Goal: Task Accomplishment & Management: Complete application form

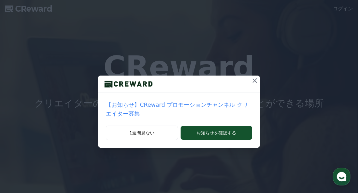
click at [252, 81] on icon at bounding box center [254, 81] width 4 height 4
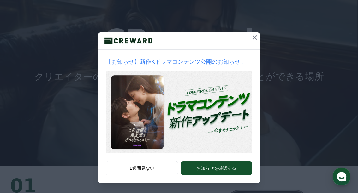
scroll to position [63, 0]
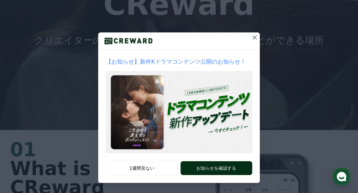
click at [191, 167] on button "お知らせを確認する" at bounding box center [216, 169] width 72 height 14
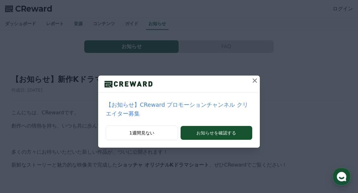
click at [251, 80] on icon at bounding box center [255, 81] width 8 height 8
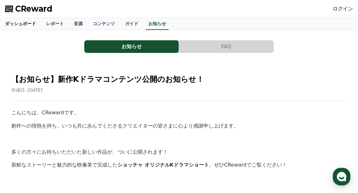
click at [18, 22] on link "ダッシュボード" at bounding box center [20, 24] width 41 height 12
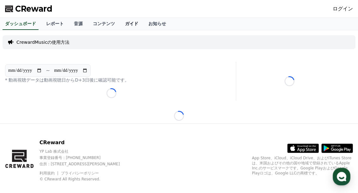
click at [120, 24] on link "ガイド" at bounding box center [131, 24] width 23 height 12
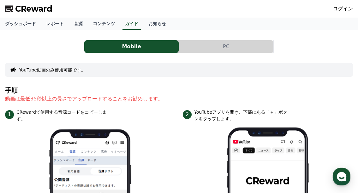
click at [219, 46] on button "PC" at bounding box center [226, 46] width 94 height 13
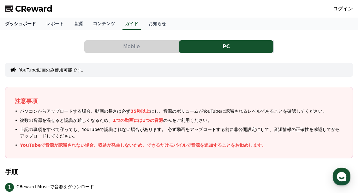
click at [24, 25] on link "ダッシュボード" at bounding box center [20, 24] width 41 height 12
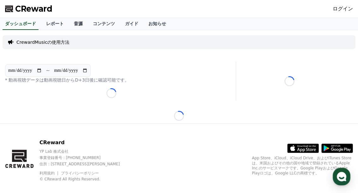
click at [69, 23] on link "音源" at bounding box center [78, 24] width 19 height 12
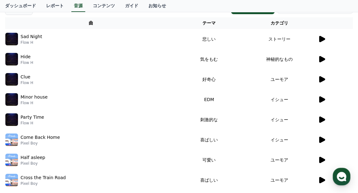
scroll to position [95, 0]
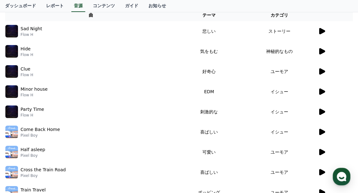
click at [319, 72] on icon at bounding box center [322, 71] width 6 height 6
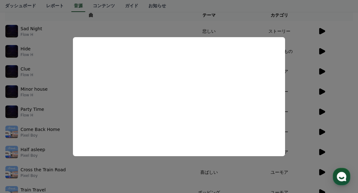
click at [295, 96] on button "close modal" at bounding box center [179, 96] width 358 height 193
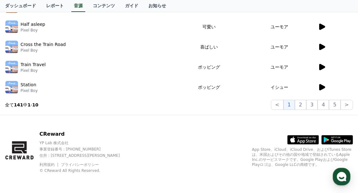
scroll to position [220, 0]
click at [319, 88] on icon at bounding box center [322, 87] width 8 height 8
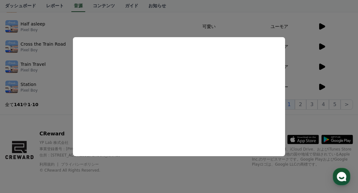
click at [58, 77] on button "close modal" at bounding box center [179, 96] width 358 height 193
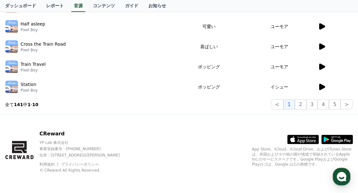
click at [321, 68] on icon at bounding box center [322, 67] width 6 height 6
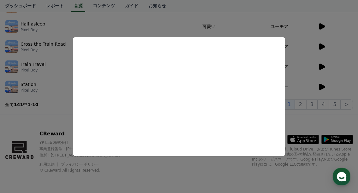
click at [295, 74] on button "close modal" at bounding box center [179, 96] width 358 height 193
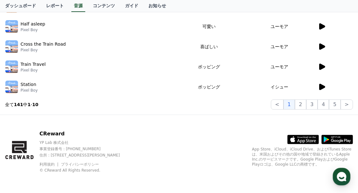
scroll to position [189, 0]
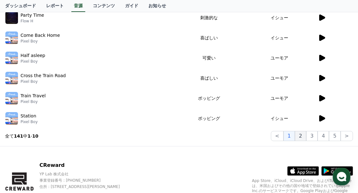
click at [302, 136] on button "2" at bounding box center [300, 136] width 11 height 10
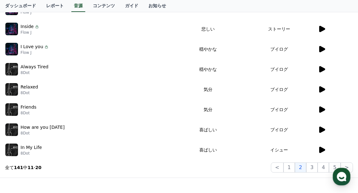
scroll to position [63, 0]
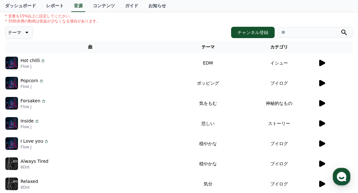
click at [320, 63] on icon at bounding box center [322, 63] width 6 height 6
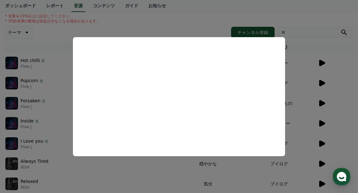
click at [294, 73] on button "close modal" at bounding box center [179, 96] width 358 height 193
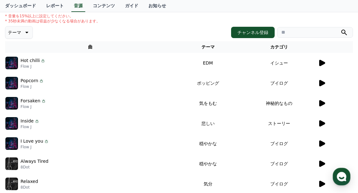
click at [320, 85] on icon at bounding box center [322, 83] width 6 height 6
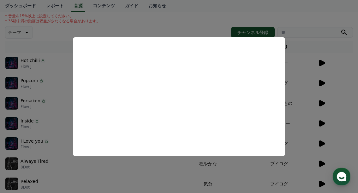
click at [291, 87] on button "close modal" at bounding box center [179, 96] width 358 height 193
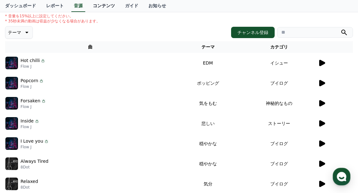
click at [88, 5] on link "コンテンツ" at bounding box center [104, 6] width 32 height 12
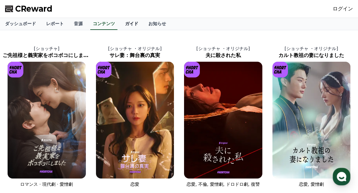
click at [120, 24] on link "ガイド" at bounding box center [131, 24] width 23 height 12
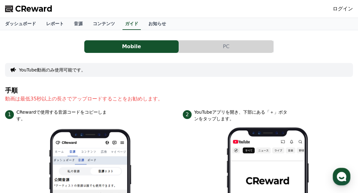
click at [222, 47] on button "PC" at bounding box center [226, 46] width 94 height 13
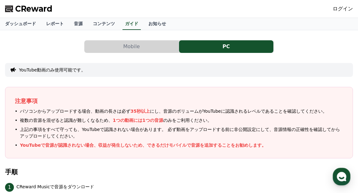
click at [42, 7] on span "CReward" at bounding box center [33, 9] width 37 height 10
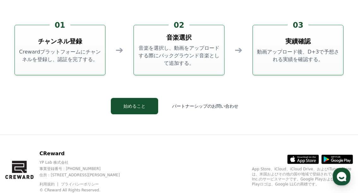
scroll to position [1640, 0]
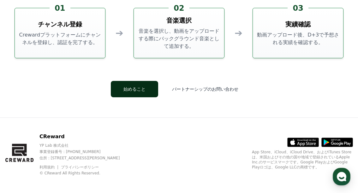
click at [144, 85] on button "始めること" at bounding box center [134, 89] width 47 height 16
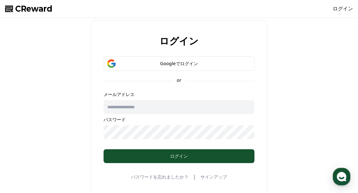
click at [138, 110] on input "text" at bounding box center [178, 107] width 151 height 14
type input "*"
type input "**********"
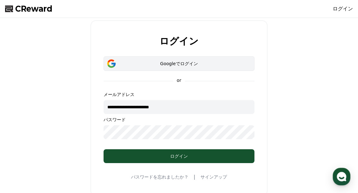
click at [184, 62] on div "Googleでログイン" at bounding box center [179, 64] width 132 height 6
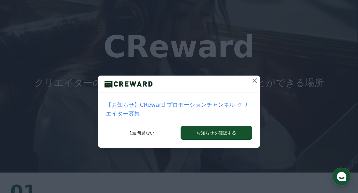
scroll to position [63, 0]
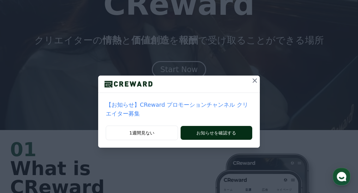
click at [220, 126] on button "お知らせを確認する" at bounding box center [216, 133] width 72 height 14
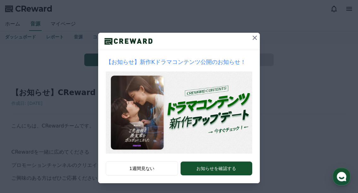
scroll to position [43, 0]
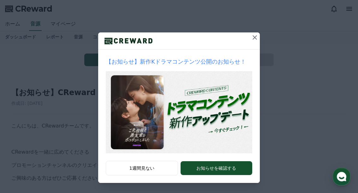
click at [255, 37] on icon at bounding box center [255, 38] width 8 height 8
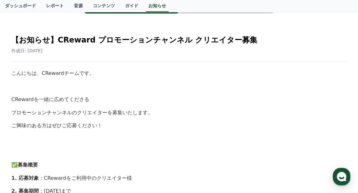
scroll to position [0, 0]
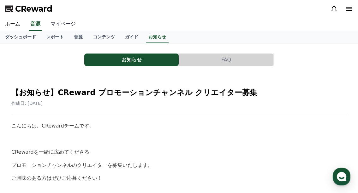
click at [56, 23] on link "マイページ" at bounding box center [62, 24] width 35 height 13
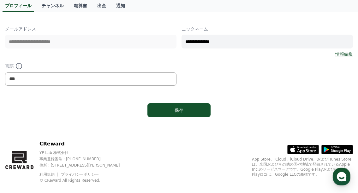
scroll to position [95, 0]
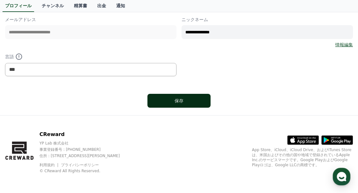
click at [176, 103] on div "保存" at bounding box center [179, 101] width 38 height 6
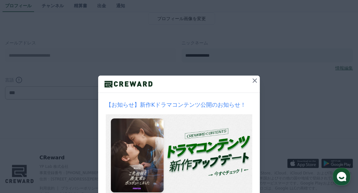
click at [252, 80] on icon at bounding box center [255, 81] width 8 height 8
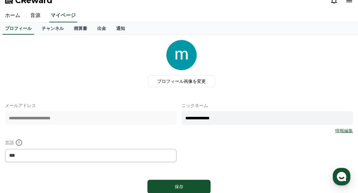
scroll to position [8, 0]
click at [46, 28] on link "チャンネル" at bounding box center [53, 29] width 32 height 12
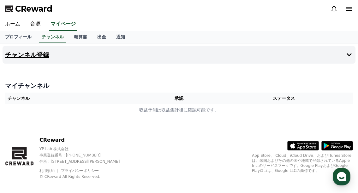
click at [31, 56] on h4 "チャンネル登録" at bounding box center [27, 54] width 44 height 7
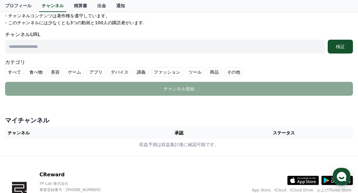
scroll to position [126, 0]
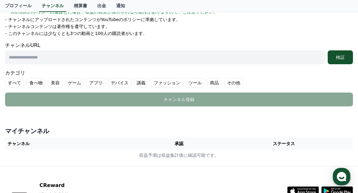
click at [57, 58] on input "text" at bounding box center [165, 57] width 320 height 14
paste input "**********"
type input "**********"
drag, startPoint x: 92, startPoint y: 52, endPoint x: -10, endPoint y: 52, distance: 102.8
click at [0, 52] on html "**********" at bounding box center [179, 59] width 358 height 371
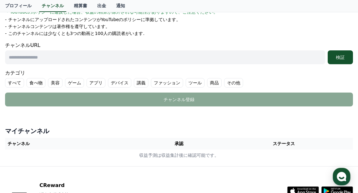
paste input "**********"
type input "**********"
click at [224, 80] on label "その他" at bounding box center [233, 82] width 19 height 9
click at [10, 82] on label "すべて" at bounding box center [14, 82] width 19 height 9
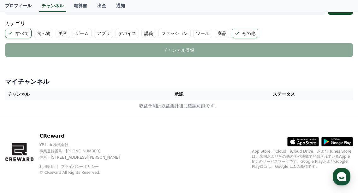
scroll to position [178, 0]
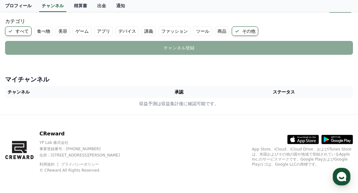
click at [13, 7] on link "プロフィール" at bounding box center [18, 6] width 37 height 12
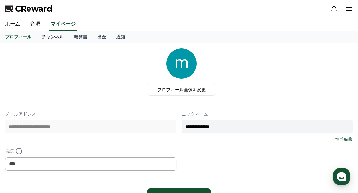
click at [43, 32] on link "チャンネル" at bounding box center [53, 37] width 32 height 12
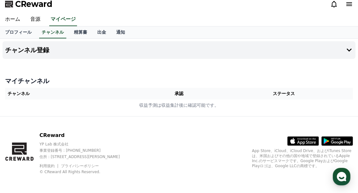
scroll to position [6, 0]
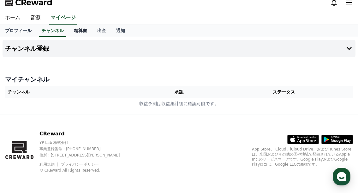
click at [71, 34] on link "精算書" at bounding box center [80, 31] width 23 height 12
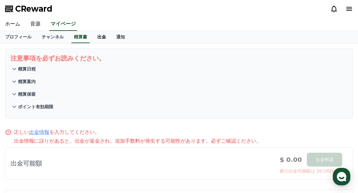
click at [94, 40] on link "出金" at bounding box center [101, 37] width 19 height 12
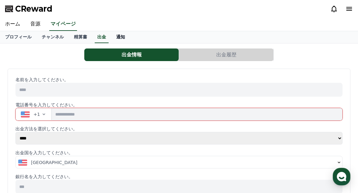
click at [111, 43] on link "通知" at bounding box center [120, 37] width 19 height 12
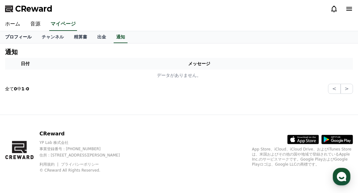
click at [11, 35] on link "プロフィール" at bounding box center [18, 37] width 37 height 12
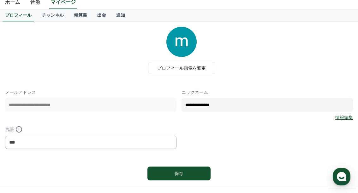
scroll to position [95, 0]
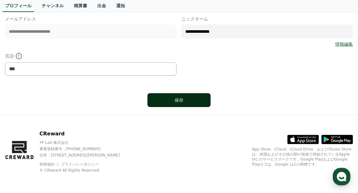
click at [185, 97] on div "保存" at bounding box center [179, 100] width 38 height 6
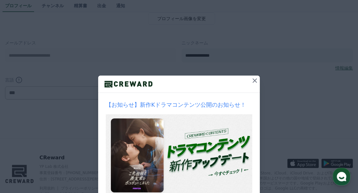
click at [253, 82] on icon at bounding box center [255, 81] width 8 height 8
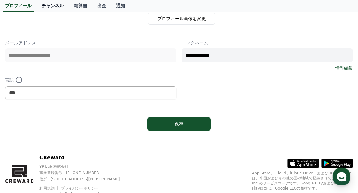
click at [43, 8] on link "チャンネル" at bounding box center [53, 6] width 32 height 12
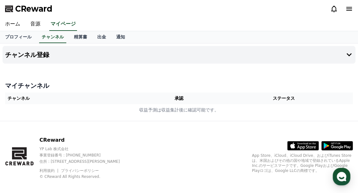
click at [29, 9] on span "CReward" at bounding box center [33, 9] width 37 height 10
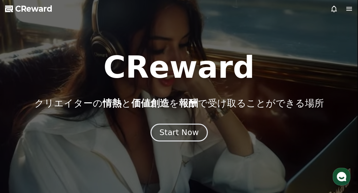
click at [191, 133] on div "Start Now" at bounding box center [178, 132] width 39 height 11
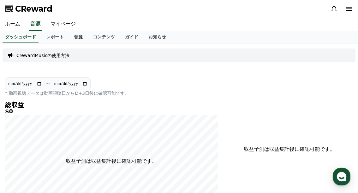
click at [69, 32] on link "音源" at bounding box center [78, 37] width 19 height 12
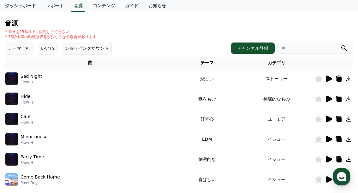
scroll to position [63, 0]
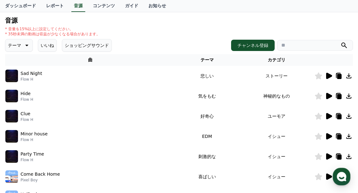
click at [330, 77] on icon at bounding box center [329, 76] width 6 height 6
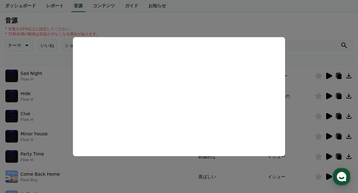
click at [304, 72] on button "close modal" at bounding box center [179, 96] width 358 height 193
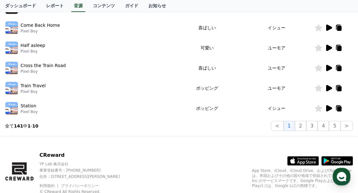
scroll to position [221, 0]
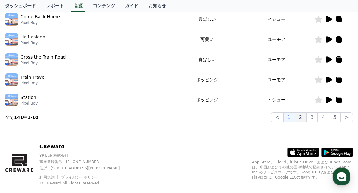
click at [301, 117] on button "2" at bounding box center [300, 118] width 11 height 10
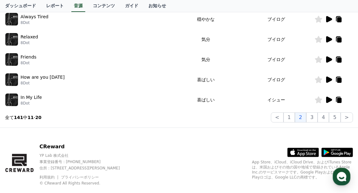
click at [329, 99] on icon at bounding box center [329, 100] width 6 height 6
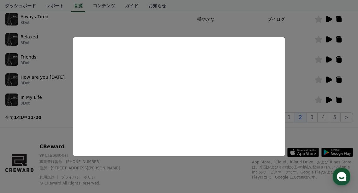
click at [297, 83] on button "close modal" at bounding box center [179, 96] width 358 height 193
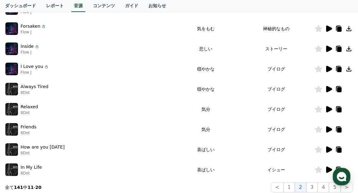
scroll to position [158, 0]
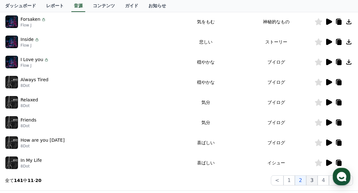
click at [311, 180] on button "3" at bounding box center [311, 181] width 11 height 10
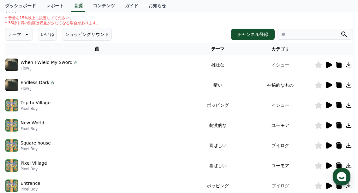
scroll to position [63, 0]
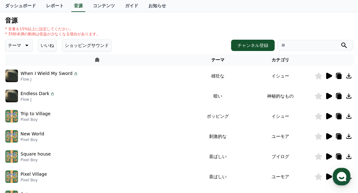
click at [327, 78] on icon at bounding box center [329, 76] width 6 height 6
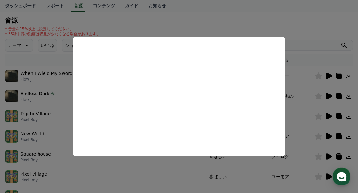
click at [67, 98] on button "close modal" at bounding box center [179, 96] width 358 height 193
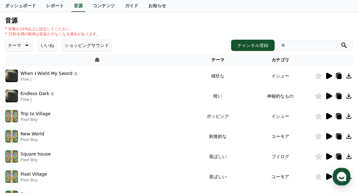
click at [326, 97] on icon at bounding box center [329, 96] width 6 height 6
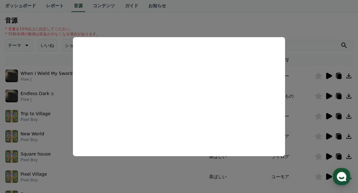
click at [63, 115] on button "close modal" at bounding box center [179, 96] width 358 height 193
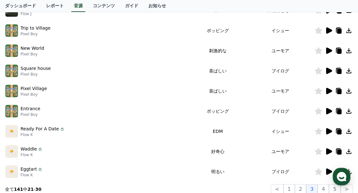
scroll to position [189, 0]
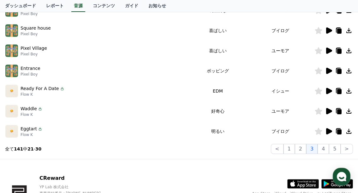
click at [327, 72] on icon at bounding box center [329, 71] width 6 height 6
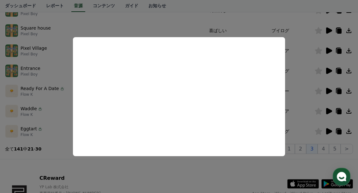
click at [303, 90] on button "close modal" at bounding box center [179, 96] width 358 height 193
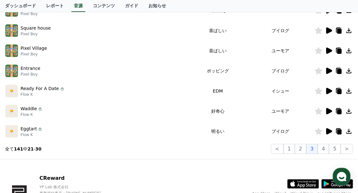
click at [329, 111] on icon at bounding box center [329, 111] width 6 height 6
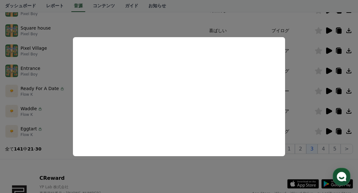
click at [298, 100] on button "close modal" at bounding box center [179, 96] width 358 height 193
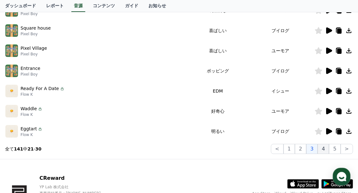
click at [325, 148] on button "4" at bounding box center [322, 149] width 11 height 10
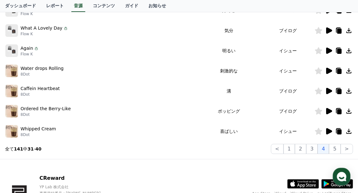
click at [331, 111] on icon at bounding box center [329, 111] width 6 height 6
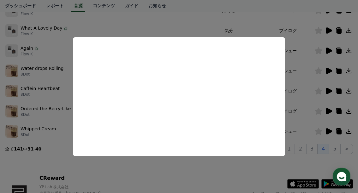
click at [175, 28] on button "close modal" at bounding box center [179, 96] width 358 height 193
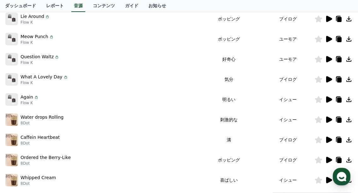
scroll to position [63, 0]
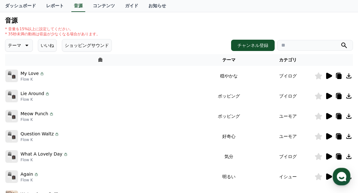
click at [328, 76] on icon at bounding box center [329, 76] width 6 height 6
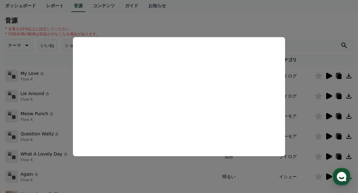
click at [68, 71] on button "close modal" at bounding box center [179, 96] width 358 height 193
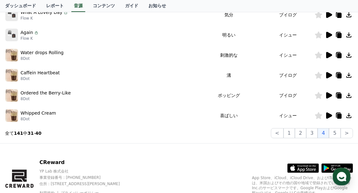
scroll to position [221, 0]
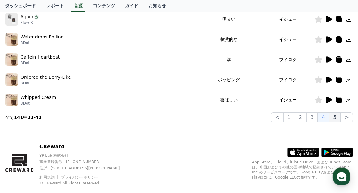
click at [336, 119] on button "5" at bounding box center [334, 118] width 11 height 10
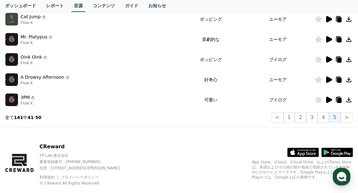
click at [328, 100] on icon at bounding box center [329, 100] width 6 height 6
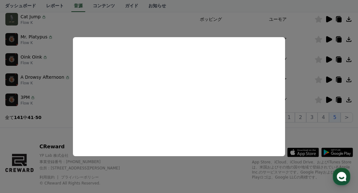
click at [294, 86] on button "close modal" at bounding box center [179, 96] width 358 height 193
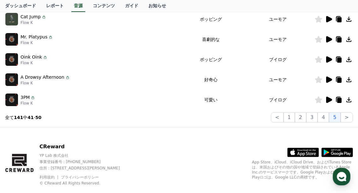
click at [329, 81] on icon at bounding box center [329, 80] width 6 height 6
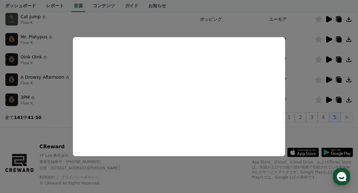
click at [293, 87] on button "close modal" at bounding box center [179, 96] width 358 height 193
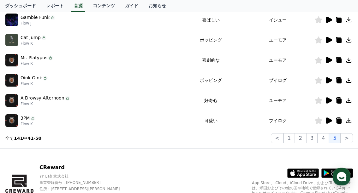
scroll to position [189, 0]
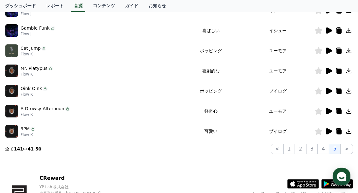
click at [329, 69] on icon at bounding box center [329, 71] width 6 height 6
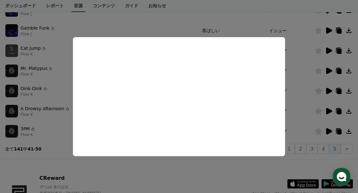
click at [299, 91] on button "close modal" at bounding box center [179, 96] width 358 height 193
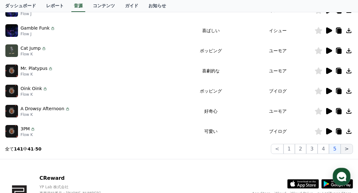
click at [345, 147] on button ">" at bounding box center [346, 149] width 12 height 10
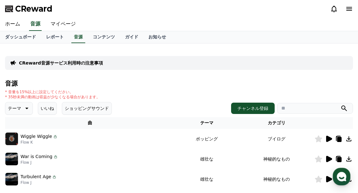
click at [295, 109] on input "search" at bounding box center [315, 108] width 76 height 11
click at [342, 108] on icon "submit" at bounding box center [344, 109] width 8 height 8
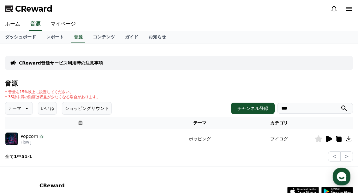
click at [315, 108] on input "***" at bounding box center [315, 108] width 76 height 11
type input "*"
type input "*****"
click at [343, 109] on icon "submit" at bounding box center [344, 109] width 6 height 6
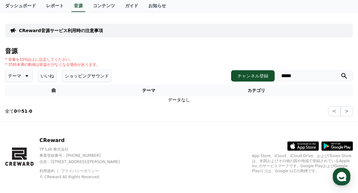
scroll to position [39, 0]
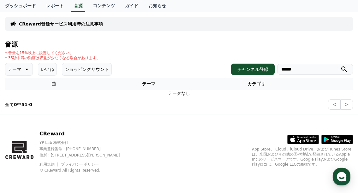
click at [17, 70] on p "テーマ" at bounding box center [14, 69] width 13 height 9
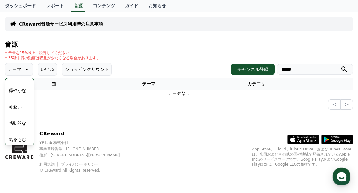
scroll to position [252, 0]
click at [15, 95] on button "可愛い" at bounding box center [15, 96] width 18 height 14
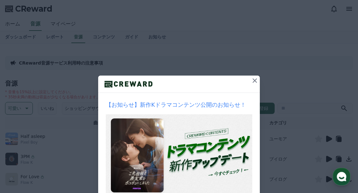
click at [253, 82] on icon at bounding box center [255, 81] width 8 height 8
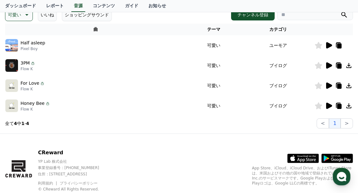
scroll to position [95, 0]
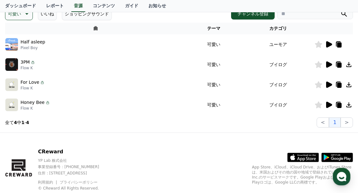
click at [328, 45] on icon at bounding box center [329, 44] width 6 height 6
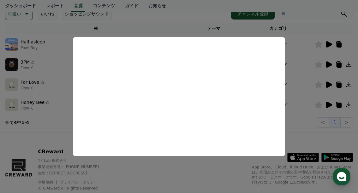
click at [67, 100] on button "close modal" at bounding box center [179, 96] width 358 height 193
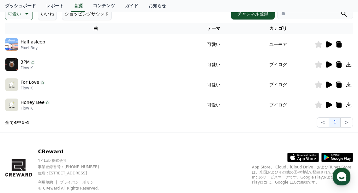
click at [326, 66] on icon at bounding box center [329, 65] width 6 height 6
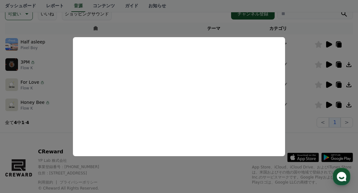
click at [301, 124] on button "close modal" at bounding box center [179, 96] width 358 height 193
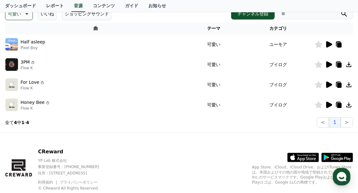
click at [328, 84] on icon at bounding box center [329, 85] width 6 height 6
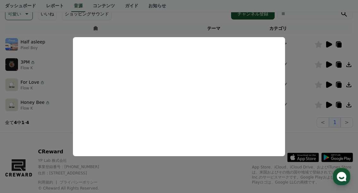
click at [63, 89] on button "close modal" at bounding box center [179, 96] width 358 height 193
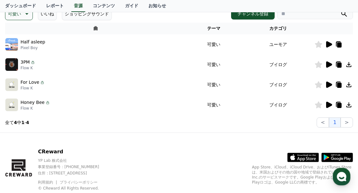
click at [329, 105] on icon at bounding box center [329, 105] width 6 height 6
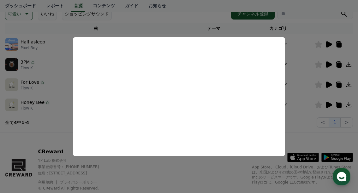
click at [296, 121] on button "close modal" at bounding box center [179, 96] width 358 height 193
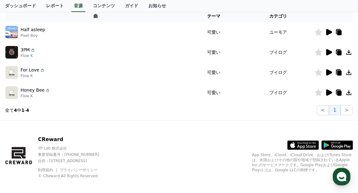
scroll to position [113, 0]
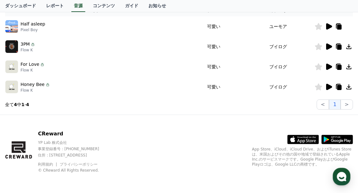
click at [317, 86] on icon at bounding box center [318, 87] width 7 height 7
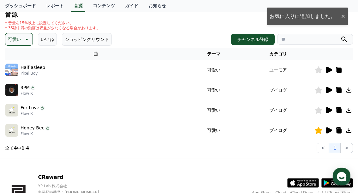
scroll to position [18, 0]
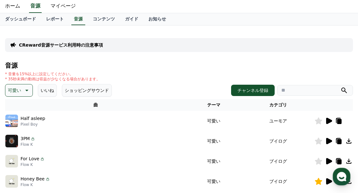
click at [15, 89] on p "可愛い" at bounding box center [14, 90] width 13 height 9
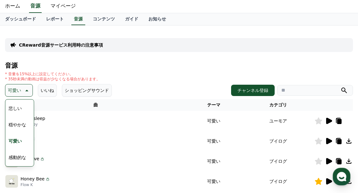
scroll to position [260, 0]
click at [13, 157] on button "喜劇的な" at bounding box center [17, 159] width 23 height 14
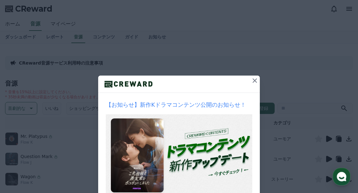
click at [251, 79] on icon at bounding box center [255, 81] width 8 height 8
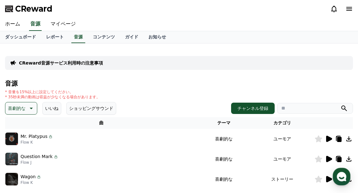
click at [53, 63] on p "CReward音源サービス利用時の注意事項" at bounding box center [61, 63] width 84 height 6
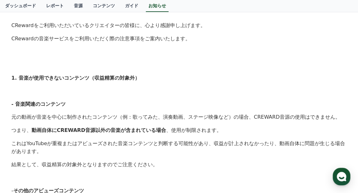
scroll to position [1, 0]
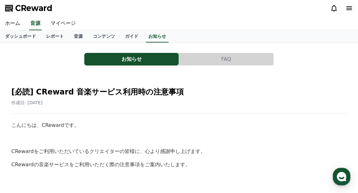
click at [242, 63] on button "FAQ" at bounding box center [226, 59] width 94 height 13
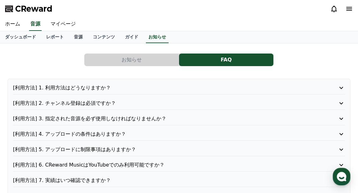
click at [343, 89] on icon at bounding box center [341, 88] width 8 height 8
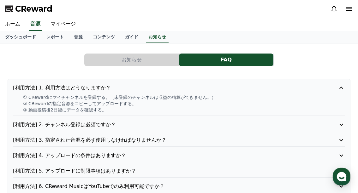
click at [343, 89] on icon at bounding box center [341, 88] width 4 height 2
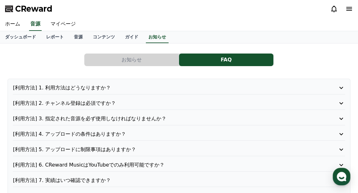
click at [339, 88] on icon at bounding box center [341, 88] width 4 height 2
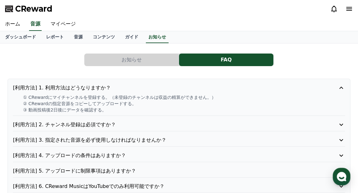
click at [339, 88] on icon at bounding box center [341, 88] width 8 height 8
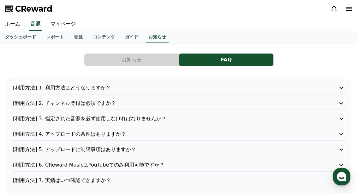
scroll to position [32, 0]
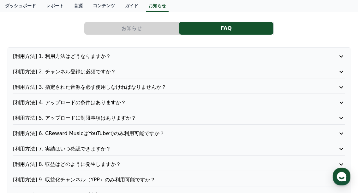
click at [115, 100] on p "[利用方法] 4. アップロードの条件はありますか？" at bounding box center [165, 103] width 305 height 8
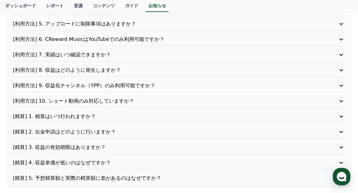
scroll to position [189, 0]
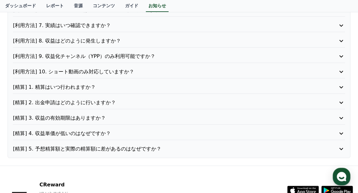
click at [115, 72] on p "[利用方法] 10. ショート動画のみ対応していますか？" at bounding box center [165, 72] width 305 height 8
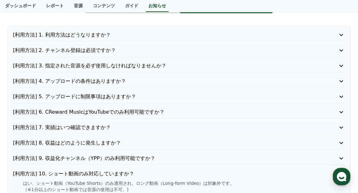
scroll to position [0, 0]
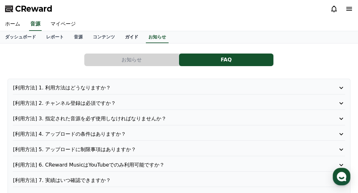
click at [120, 37] on link "ガイド" at bounding box center [131, 37] width 23 height 12
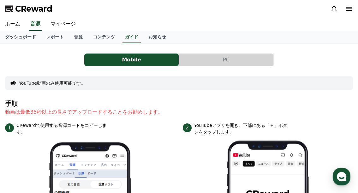
click at [227, 56] on button "PC" at bounding box center [226, 60] width 94 height 13
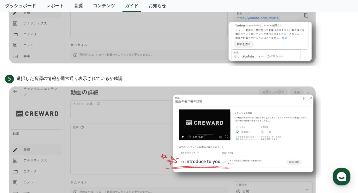
scroll to position [582, 0]
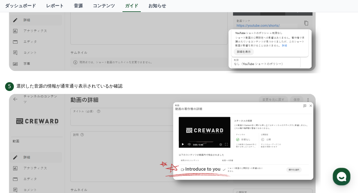
click at [225, 143] on img at bounding box center [162, 151] width 315 height 120
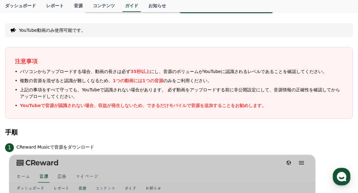
scroll to position [0, 0]
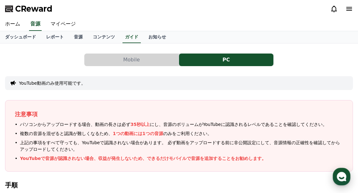
click at [343, 178] on icon "button" at bounding box center [341, 176] width 11 height 11
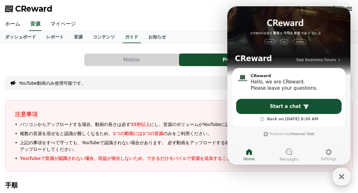
click at [343, 178] on icon "button" at bounding box center [341, 176] width 5 height 5
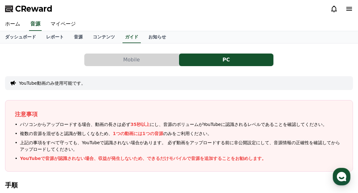
click at [141, 60] on button "Mobile" at bounding box center [131, 60] width 94 height 13
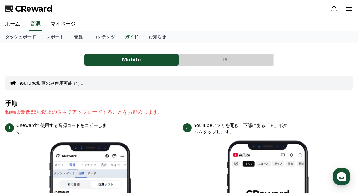
click at [213, 58] on button "PC" at bounding box center [226, 60] width 94 height 13
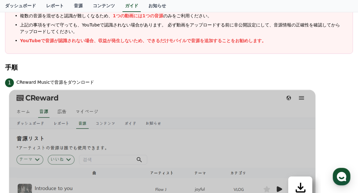
scroll to position [63, 0]
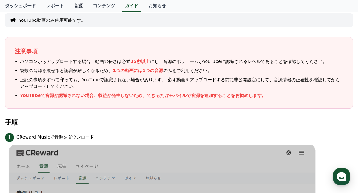
click at [69, 8] on link "音源" at bounding box center [78, 6] width 19 height 12
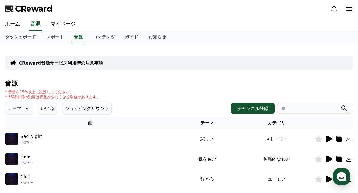
click at [68, 109] on button "ショッピングサウンド" at bounding box center [87, 108] width 50 height 13
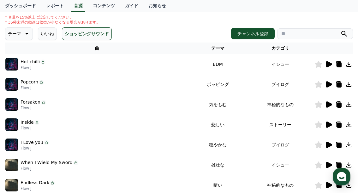
scroll to position [63, 0]
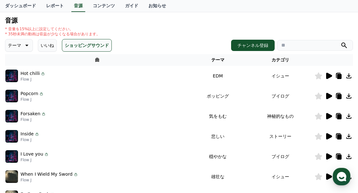
click at [38, 44] on button "いいね" at bounding box center [47, 45] width 19 height 13
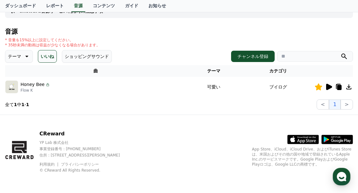
scroll to position [52, 0]
click at [22, 56] on icon at bounding box center [26, 57] width 8 height 8
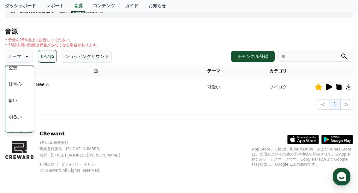
scroll to position [32, 0]
click at [15, 107] on button "明るい" at bounding box center [15, 107] width 18 height 14
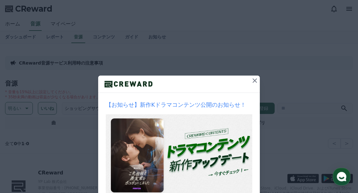
click at [254, 79] on icon at bounding box center [254, 81] width 4 height 4
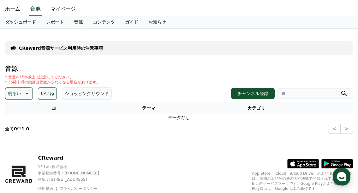
scroll to position [39, 0]
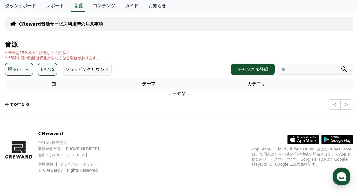
click at [12, 66] on p "明るい" at bounding box center [14, 69] width 13 height 9
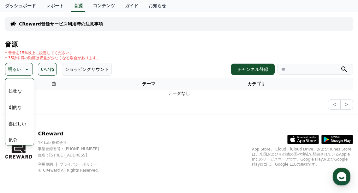
scroll to position [158, 0]
click at [15, 108] on button "気分" at bounding box center [13, 109] width 14 height 14
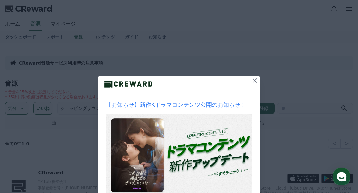
click at [255, 80] on icon at bounding box center [255, 81] width 8 height 8
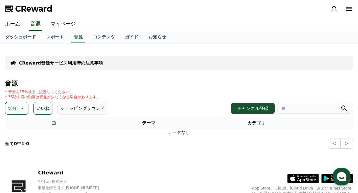
click at [12, 106] on p "気分" at bounding box center [12, 108] width 9 height 9
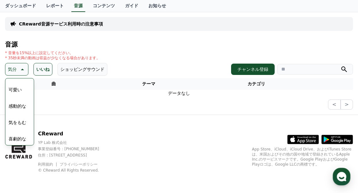
scroll to position [260, 0]
click at [18, 138] on button "喜劇的な" at bounding box center [17, 138] width 23 height 14
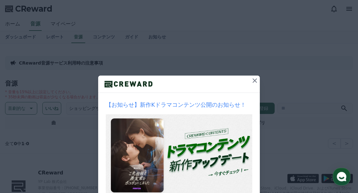
click at [252, 81] on icon at bounding box center [255, 81] width 8 height 8
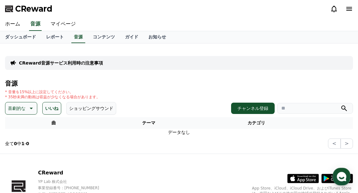
click at [9, 105] on p "喜劇的な" at bounding box center [17, 108] width 18 height 9
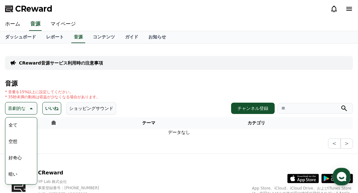
click at [18, 142] on button "空想" at bounding box center [13, 142] width 14 height 14
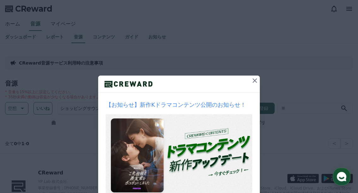
click at [251, 81] on icon at bounding box center [255, 81] width 8 height 8
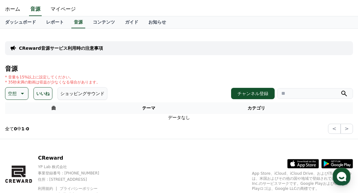
scroll to position [39, 0]
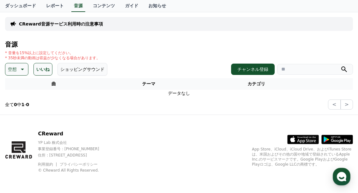
click at [11, 72] on p "空想" at bounding box center [12, 69] width 9 height 9
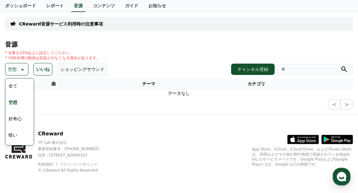
click at [18, 82] on button "全て" at bounding box center [13, 86] width 14 height 14
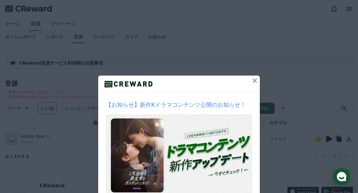
click at [251, 83] on icon at bounding box center [255, 81] width 8 height 8
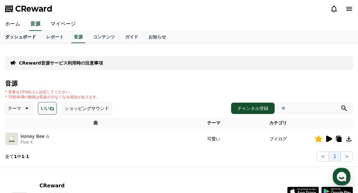
click at [16, 25] on link "ホーム" at bounding box center [12, 24] width 25 height 13
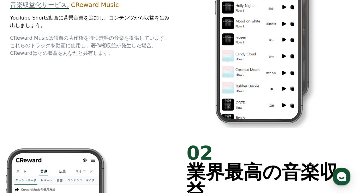
scroll to position [95, 0]
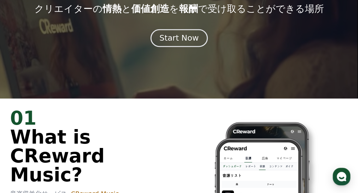
click at [164, 42] on div "Start Now" at bounding box center [178, 38] width 39 height 11
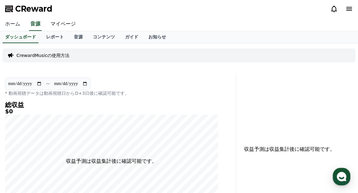
click at [6, 23] on link "ホーム" at bounding box center [12, 24] width 25 height 13
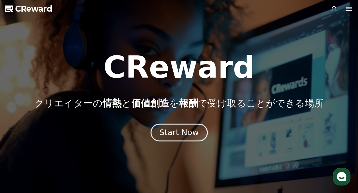
click at [162, 133] on div "Start Now" at bounding box center [178, 132] width 39 height 11
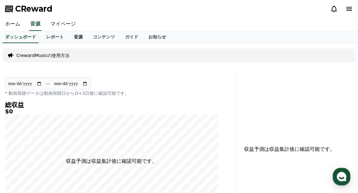
click at [69, 36] on link "音源" at bounding box center [78, 37] width 19 height 12
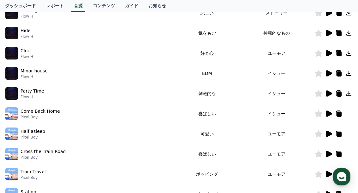
scroll to position [95, 0]
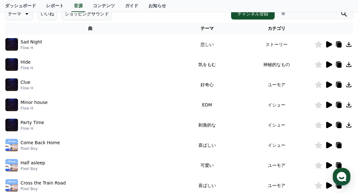
click at [330, 145] on icon at bounding box center [329, 145] width 6 height 6
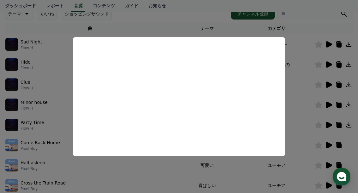
click at [293, 86] on button "close modal" at bounding box center [179, 96] width 358 height 193
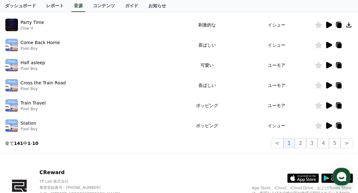
scroll to position [202, 0]
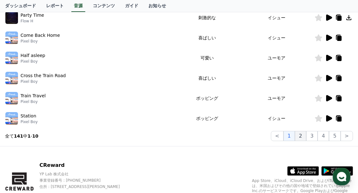
click at [302, 135] on button "2" at bounding box center [300, 136] width 11 height 10
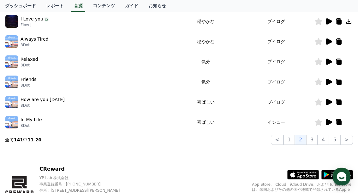
scroll to position [234, 0]
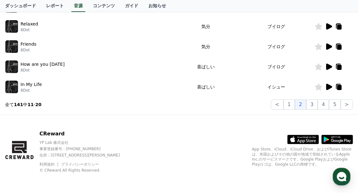
click at [328, 89] on icon at bounding box center [329, 87] width 8 height 8
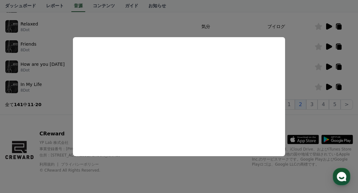
click at [300, 48] on button "close modal" at bounding box center [179, 96] width 358 height 193
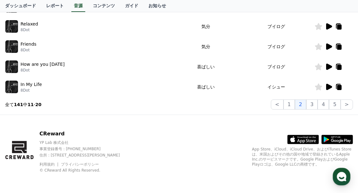
click at [327, 68] on icon at bounding box center [329, 67] width 6 height 6
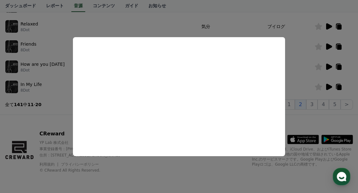
click at [298, 67] on button "close modal" at bounding box center [179, 96] width 358 height 193
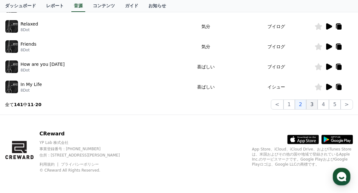
click at [311, 105] on button "3" at bounding box center [311, 105] width 11 height 10
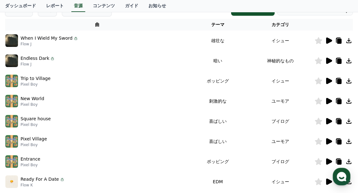
scroll to position [139, 0]
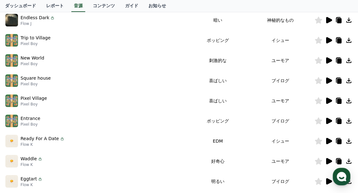
click at [326, 60] on icon at bounding box center [329, 60] width 6 height 6
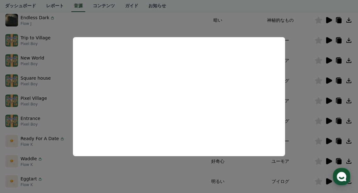
click at [294, 67] on button "close modal" at bounding box center [179, 96] width 358 height 193
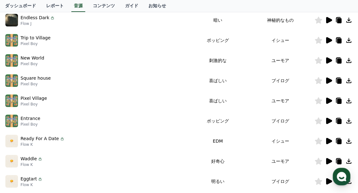
click at [47, 81] on p "Square house" at bounding box center [36, 78] width 30 height 7
click at [324, 82] on div at bounding box center [333, 81] width 38 height 8
click at [327, 81] on icon at bounding box center [329, 81] width 6 height 6
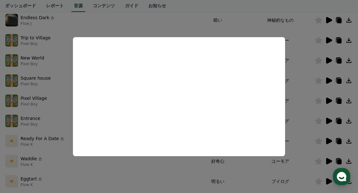
click at [168, 21] on button "close modal" at bounding box center [179, 96] width 358 height 193
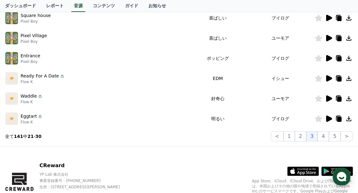
scroll to position [202, 0]
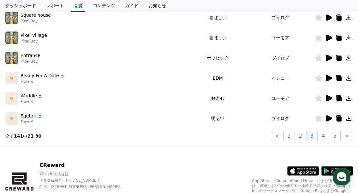
click at [331, 79] on icon at bounding box center [329, 78] width 8 height 8
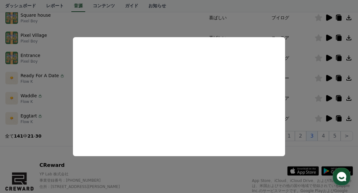
click at [302, 96] on button "close modal" at bounding box center [179, 96] width 358 height 193
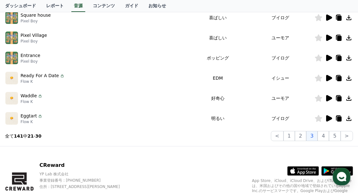
click at [327, 117] on icon at bounding box center [329, 118] width 6 height 6
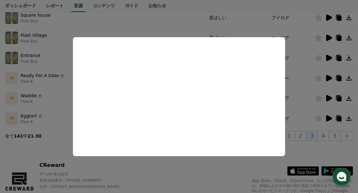
click at [172, 29] on button "close modal" at bounding box center [179, 96] width 358 height 193
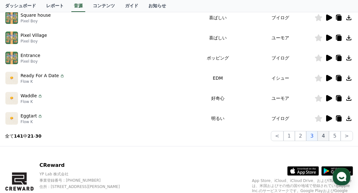
click at [322, 137] on button "4" at bounding box center [322, 136] width 11 height 10
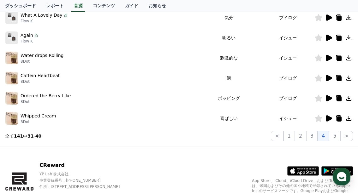
click at [327, 119] on icon at bounding box center [329, 118] width 6 height 6
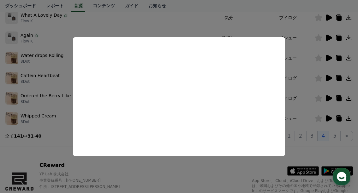
click at [178, 19] on button "close modal" at bounding box center [179, 96] width 358 height 193
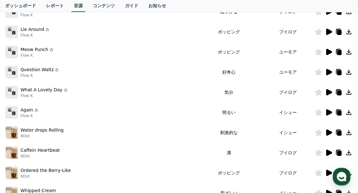
scroll to position [139, 0]
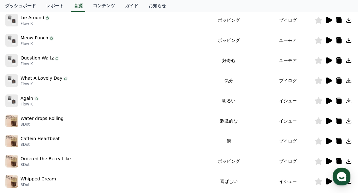
click at [328, 79] on icon at bounding box center [329, 81] width 6 height 6
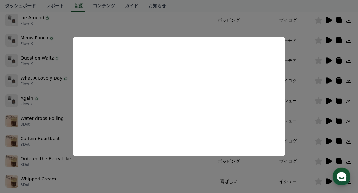
click at [146, 30] on button "close modal" at bounding box center [179, 96] width 358 height 193
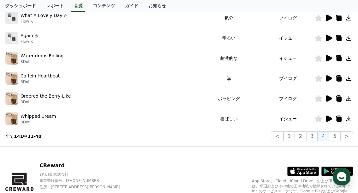
scroll to position [202, 0]
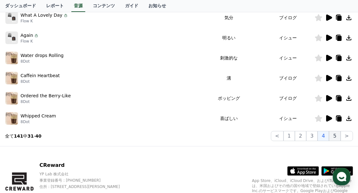
click at [334, 133] on button "5" at bounding box center [334, 136] width 11 height 10
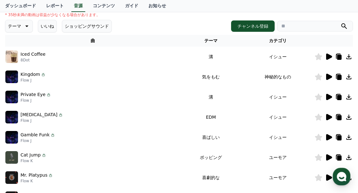
scroll to position [44, 0]
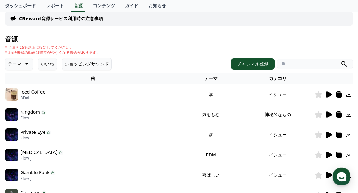
click at [329, 95] on icon at bounding box center [329, 94] width 6 height 6
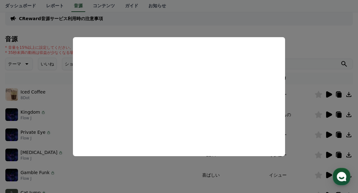
click at [296, 85] on button "close modal" at bounding box center [179, 96] width 358 height 193
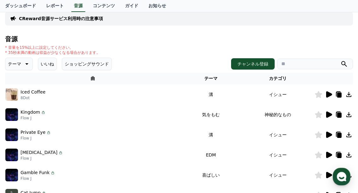
click at [327, 114] on icon at bounding box center [329, 115] width 6 height 6
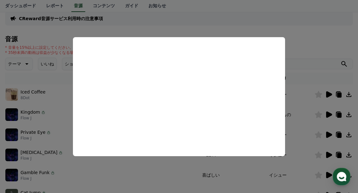
click at [249, 165] on button "close modal" at bounding box center [179, 96] width 358 height 193
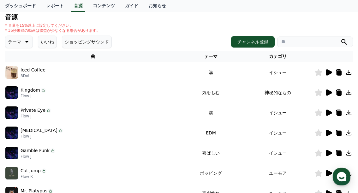
scroll to position [76, 0]
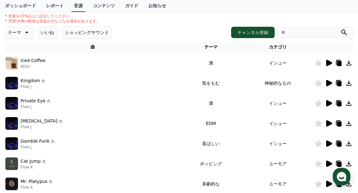
click at [329, 123] on icon at bounding box center [329, 124] width 6 height 6
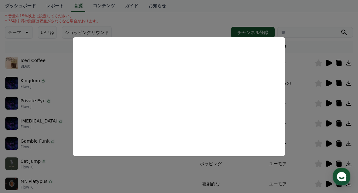
click at [293, 134] on button "close modal" at bounding box center [179, 96] width 358 height 193
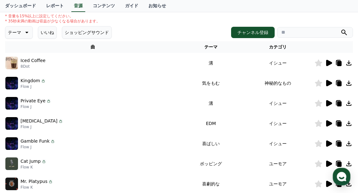
click at [327, 125] on icon at bounding box center [329, 124] width 6 height 6
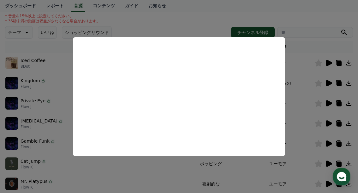
click at [293, 122] on button "close modal" at bounding box center [179, 96] width 358 height 193
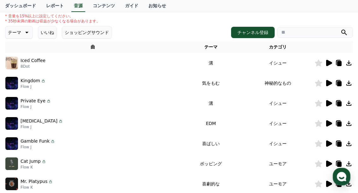
click at [327, 143] on icon at bounding box center [329, 144] width 6 height 6
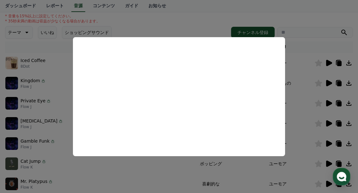
click at [294, 139] on button "close modal" at bounding box center [179, 96] width 358 height 193
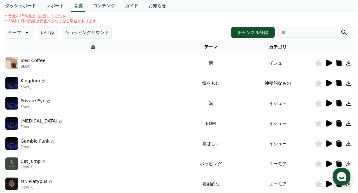
click at [329, 162] on icon at bounding box center [329, 164] width 8 height 8
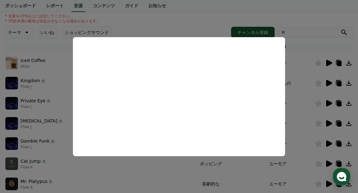
click at [305, 150] on button "close modal" at bounding box center [179, 96] width 358 height 193
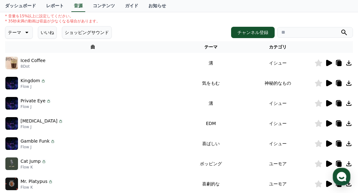
click at [328, 162] on icon at bounding box center [329, 164] width 6 height 6
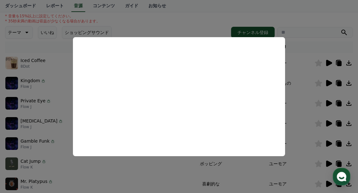
click at [317, 163] on button "close modal" at bounding box center [179, 96] width 358 height 193
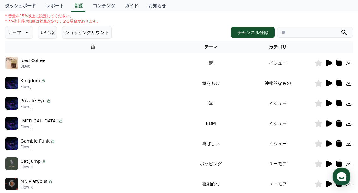
click at [316, 164] on icon at bounding box center [318, 164] width 7 height 7
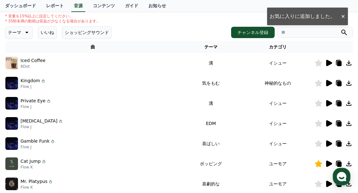
click at [326, 163] on icon at bounding box center [329, 164] width 6 height 6
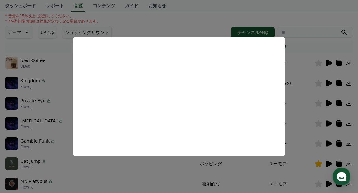
click at [205, 29] on button "close modal" at bounding box center [179, 96] width 358 height 193
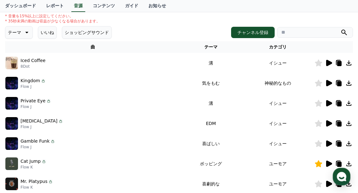
click at [349, 164] on icon at bounding box center [348, 164] width 5 height 5
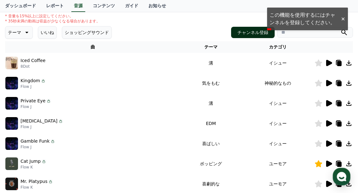
click at [253, 33] on button "チャンネル登録" at bounding box center [253, 32] width 44 height 11
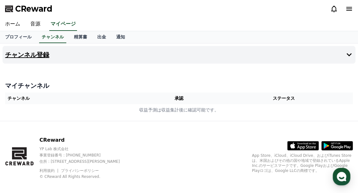
click at [22, 56] on h4 "チャンネル登録" at bounding box center [27, 54] width 44 height 7
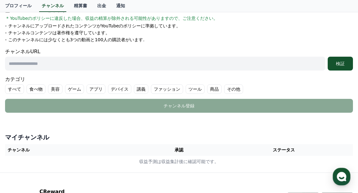
scroll to position [126, 0]
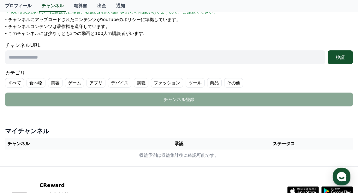
click at [70, 61] on input "text" at bounding box center [165, 57] width 320 height 14
click at [345, 60] on div "検証" at bounding box center [340, 57] width 20 height 6
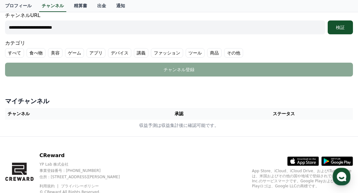
scroll to position [158, 0]
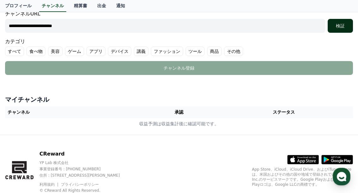
click at [339, 28] on div "検証" at bounding box center [340, 26] width 20 height 6
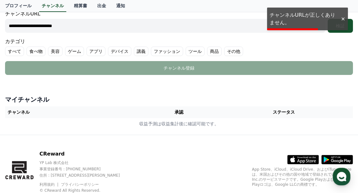
click at [78, 26] on input "**********" at bounding box center [165, 26] width 320 height 14
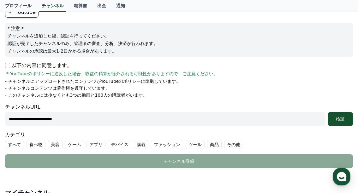
scroll to position [63, 0]
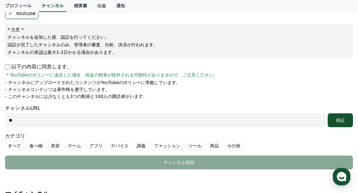
type input "*"
paste input "**********"
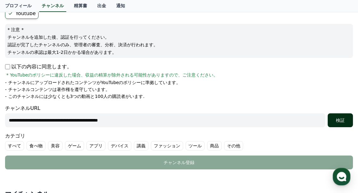
type input "**********"
click at [338, 123] on div "検証" at bounding box center [340, 120] width 20 height 6
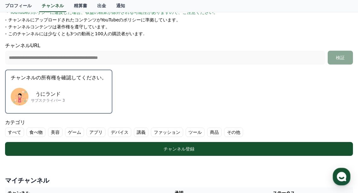
scroll to position [126, 0]
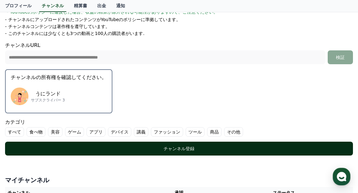
click at [175, 150] on div "チャンネル登録" at bounding box center [179, 149] width 322 height 6
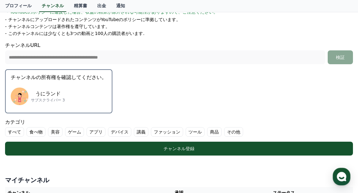
click at [12, 132] on label "すべて" at bounding box center [14, 131] width 19 height 9
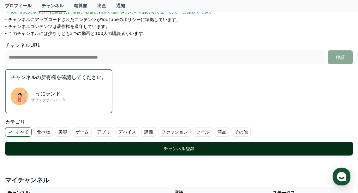
click at [17, 147] on button "チャンネル登録" at bounding box center [179, 149] width 348 height 14
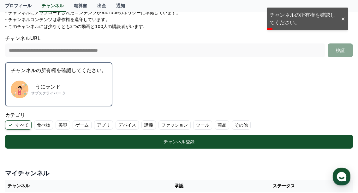
scroll to position [132, 0]
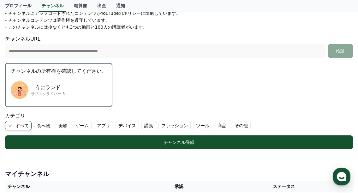
click at [39, 129] on label "食べ物" at bounding box center [43, 125] width 19 height 9
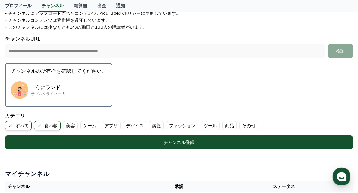
click at [18, 127] on label "すべて" at bounding box center [18, 125] width 26 height 9
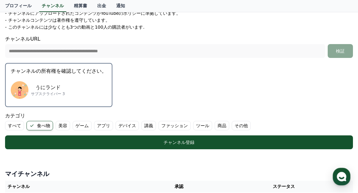
click at [29, 127] on icon at bounding box center [31, 125] width 5 height 5
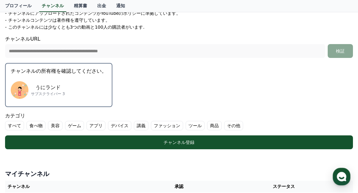
click at [224, 127] on label "その他" at bounding box center [233, 125] width 19 height 9
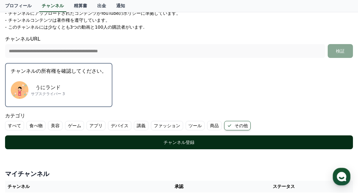
click at [176, 142] on div "チャンネル登録" at bounding box center [179, 142] width 322 height 6
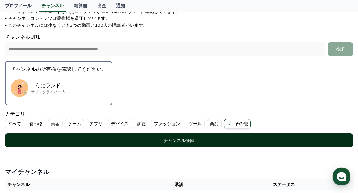
scroll to position [158, 0]
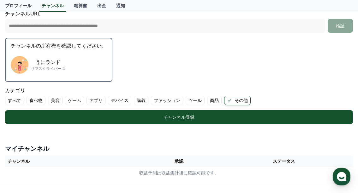
click at [44, 74] on div "うにランド サブスクライバー 3" at bounding box center [59, 64] width 96 height 25
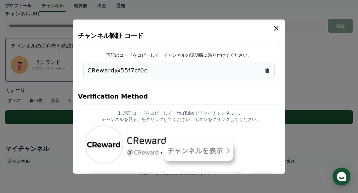
click at [267, 73] on icon "Copy to clipboard" at bounding box center [267, 70] width 4 height 5
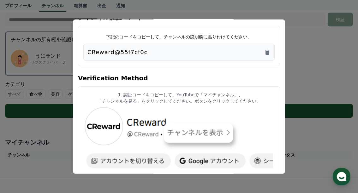
scroll to position [32, 0]
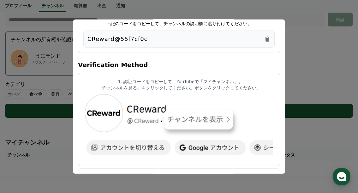
click at [108, 115] on img "modal" at bounding box center [178, 127] width 191 height 68
click at [176, 116] on img "modal" at bounding box center [178, 127] width 191 height 68
click at [150, 87] on p "「チャンネルを見る」をクリックしてください。ボタンをクリックしてください。" at bounding box center [178, 88] width 191 height 6
click at [301, 94] on button "close modal" at bounding box center [179, 96] width 358 height 193
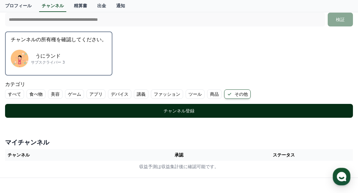
click at [194, 110] on div "チャンネル登録" at bounding box center [179, 111] width 322 height 6
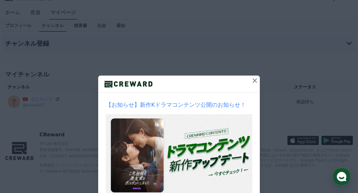
click at [254, 79] on icon at bounding box center [254, 81] width 4 height 4
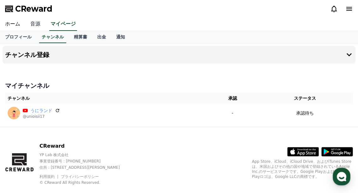
click at [31, 22] on link "音源" at bounding box center [35, 24] width 20 height 13
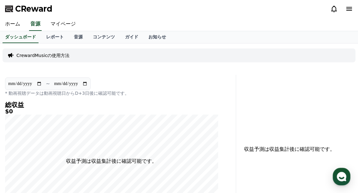
click at [38, 56] on p "CrewardMusicの使用方法" at bounding box center [42, 55] width 53 height 6
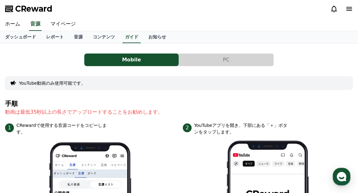
click at [217, 60] on button "PC" at bounding box center [226, 60] width 94 height 13
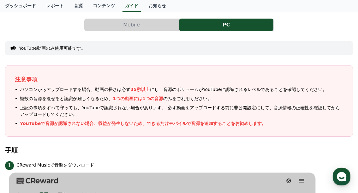
scroll to position [32, 0]
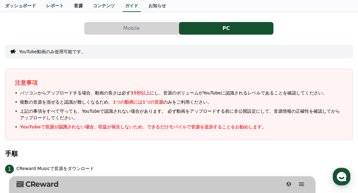
click at [69, 5] on link "音源" at bounding box center [78, 6] width 19 height 12
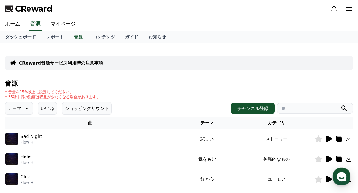
click at [42, 108] on button "いいね" at bounding box center [47, 108] width 19 height 13
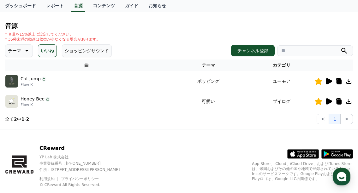
scroll to position [63, 0]
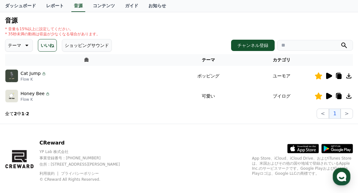
click at [347, 76] on icon at bounding box center [349, 76] width 8 height 8
click at [257, 47] on button "チャンネル登録" at bounding box center [253, 45] width 44 height 11
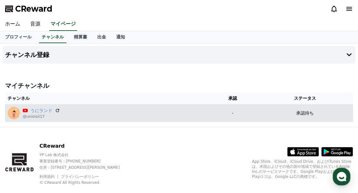
click at [102, 114] on div "うにランド @unioisii17" at bounding box center [107, 113] width 198 height 13
click at [55, 111] on icon at bounding box center [58, 111] width 6 height 6
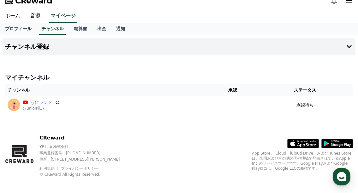
scroll to position [12, 0]
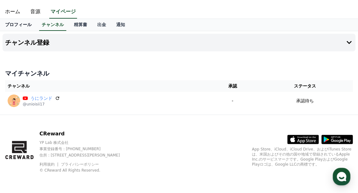
click at [13, 24] on link "プロフィール" at bounding box center [18, 25] width 37 height 12
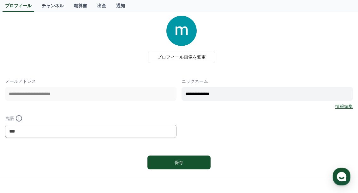
scroll to position [95, 0]
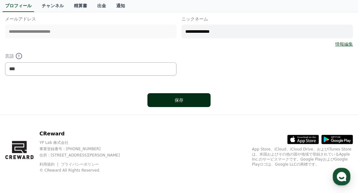
click at [175, 103] on button "保存" at bounding box center [178, 100] width 63 height 14
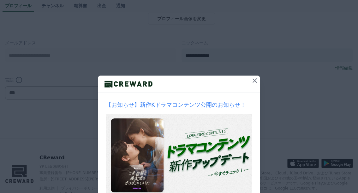
scroll to position [71, 0]
click at [253, 81] on icon at bounding box center [254, 81] width 4 height 4
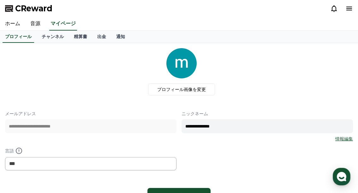
scroll to position [0, 0]
click at [31, 26] on link "音源" at bounding box center [35, 24] width 20 height 13
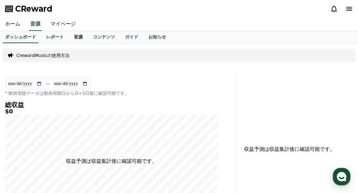
click at [69, 36] on link "音源" at bounding box center [78, 37] width 19 height 12
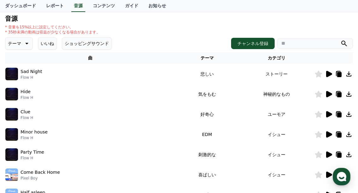
scroll to position [32, 0]
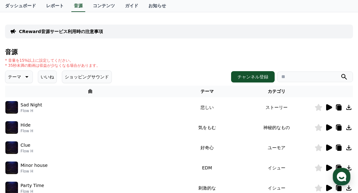
click at [38, 73] on button "いいね" at bounding box center [47, 77] width 19 height 13
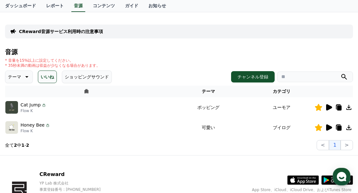
click at [349, 104] on icon at bounding box center [349, 108] width 8 height 8
click at [261, 76] on button "チャンネル登録" at bounding box center [253, 76] width 44 height 11
